Goal: Browse casually: Explore the website without a specific task or goal

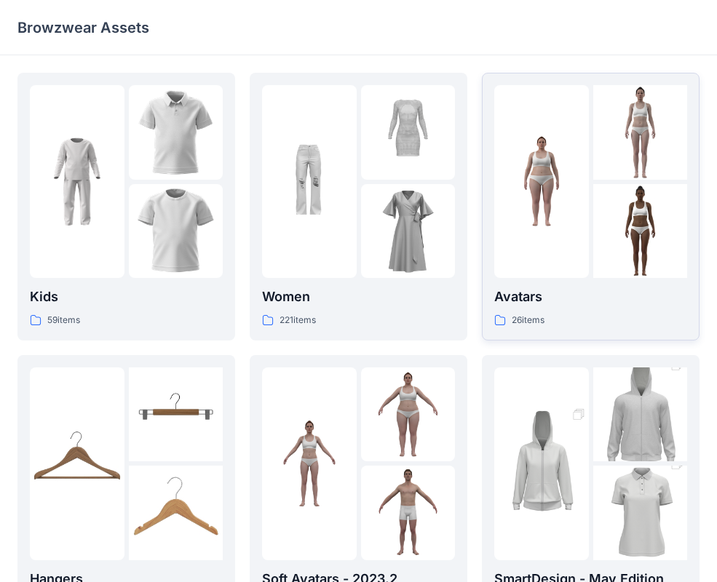
click at [515, 188] on img at bounding box center [541, 182] width 95 height 95
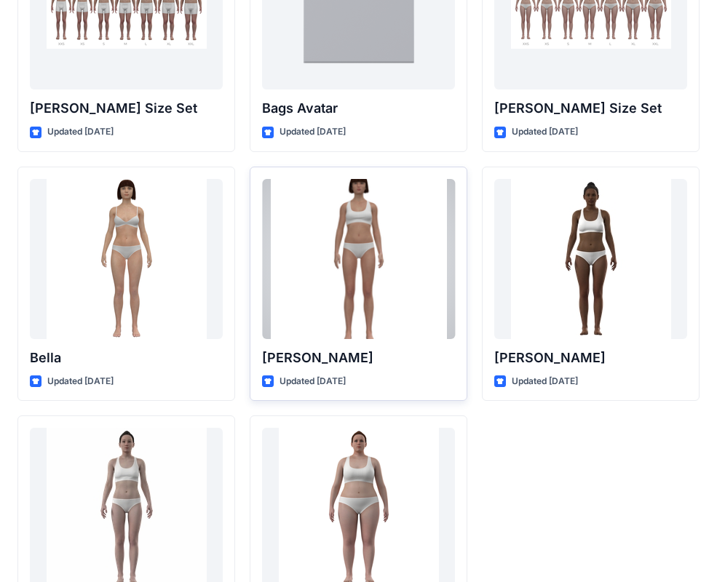
scroll to position [1737, 0]
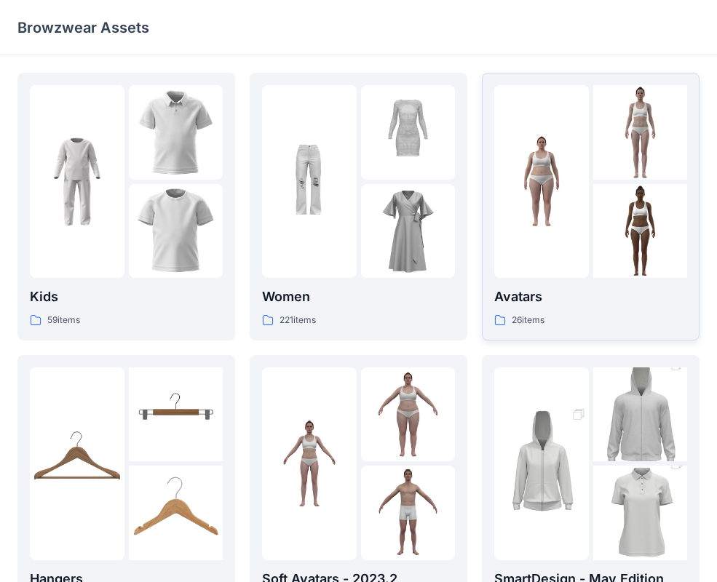
click at [523, 204] on div at bounding box center [541, 181] width 95 height 193
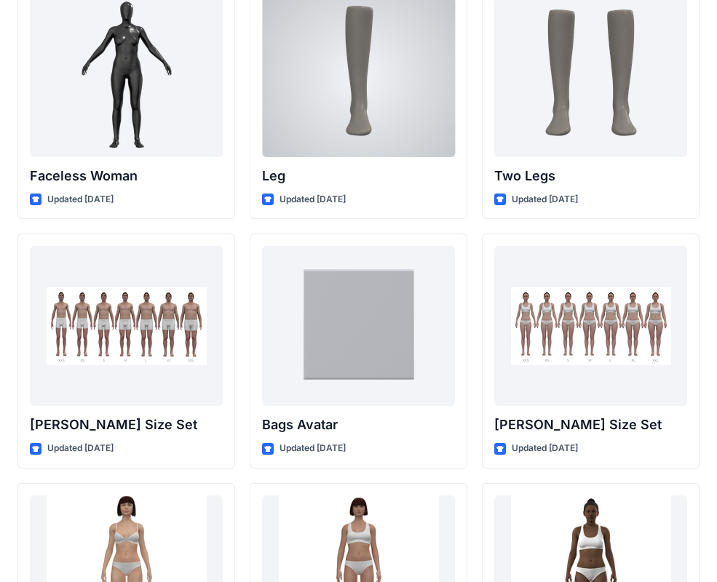
scroll to position [1410, 0]
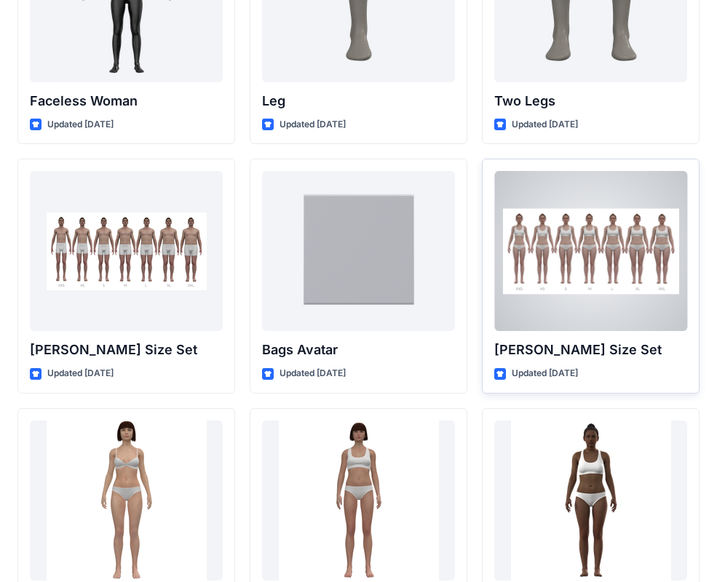
click at [551, 273] on div at bounding box center [590, 251] width 193 height 160
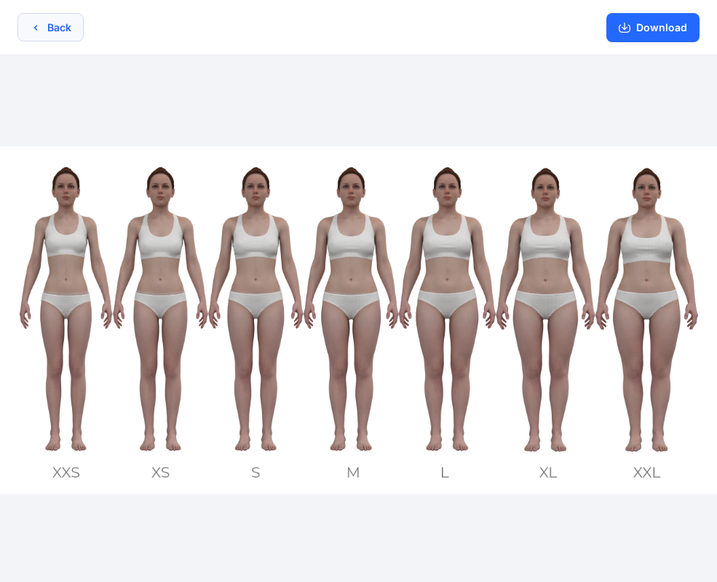
click at [47, 25] on button "Back" at bounding box center [50, 27] width 66 height 28
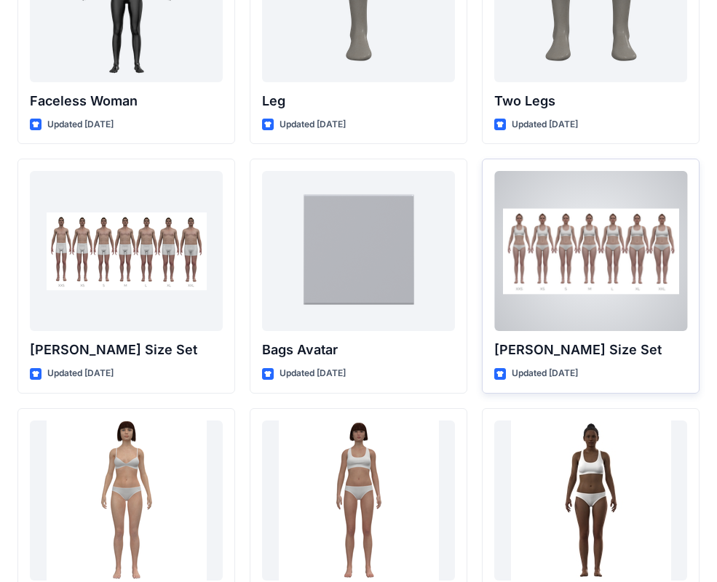
click at [537, 305] on div at bounding box center [590, 251] width 193 height 160
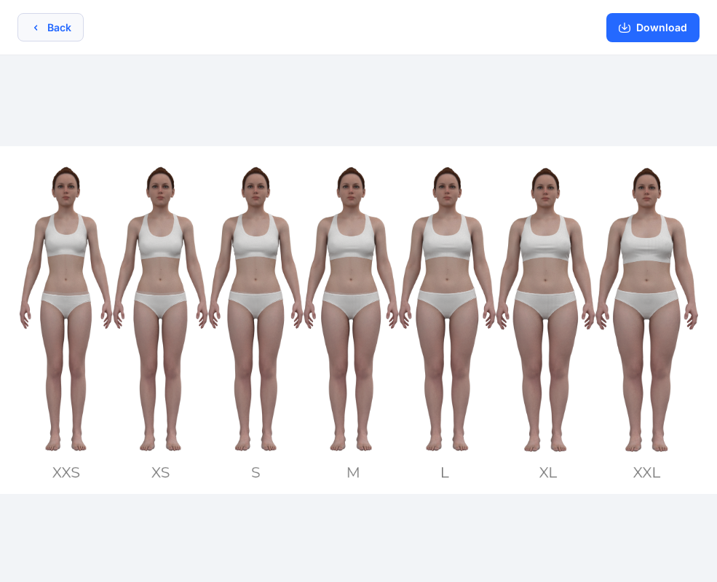
click at [33, 31] on icon "button" at bounding box center [36, 28] width 12 height 12
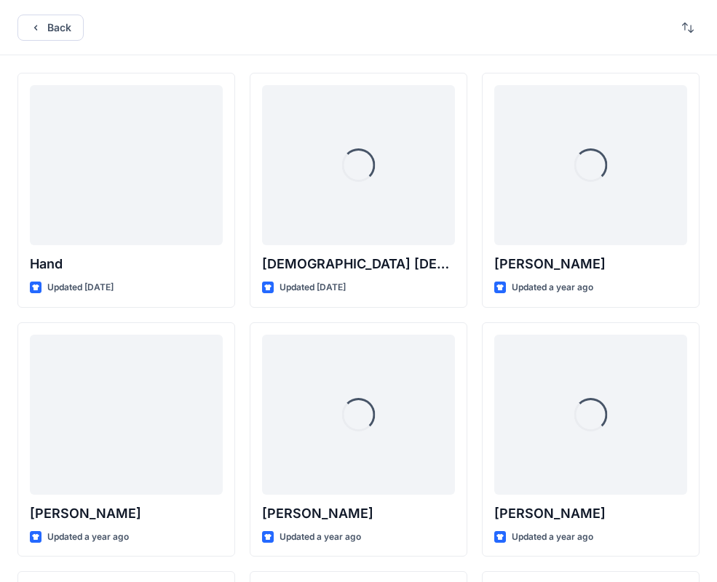
scroll to position [1410, 0]
